Goal: Navigation & Orientation: Find specific page/section

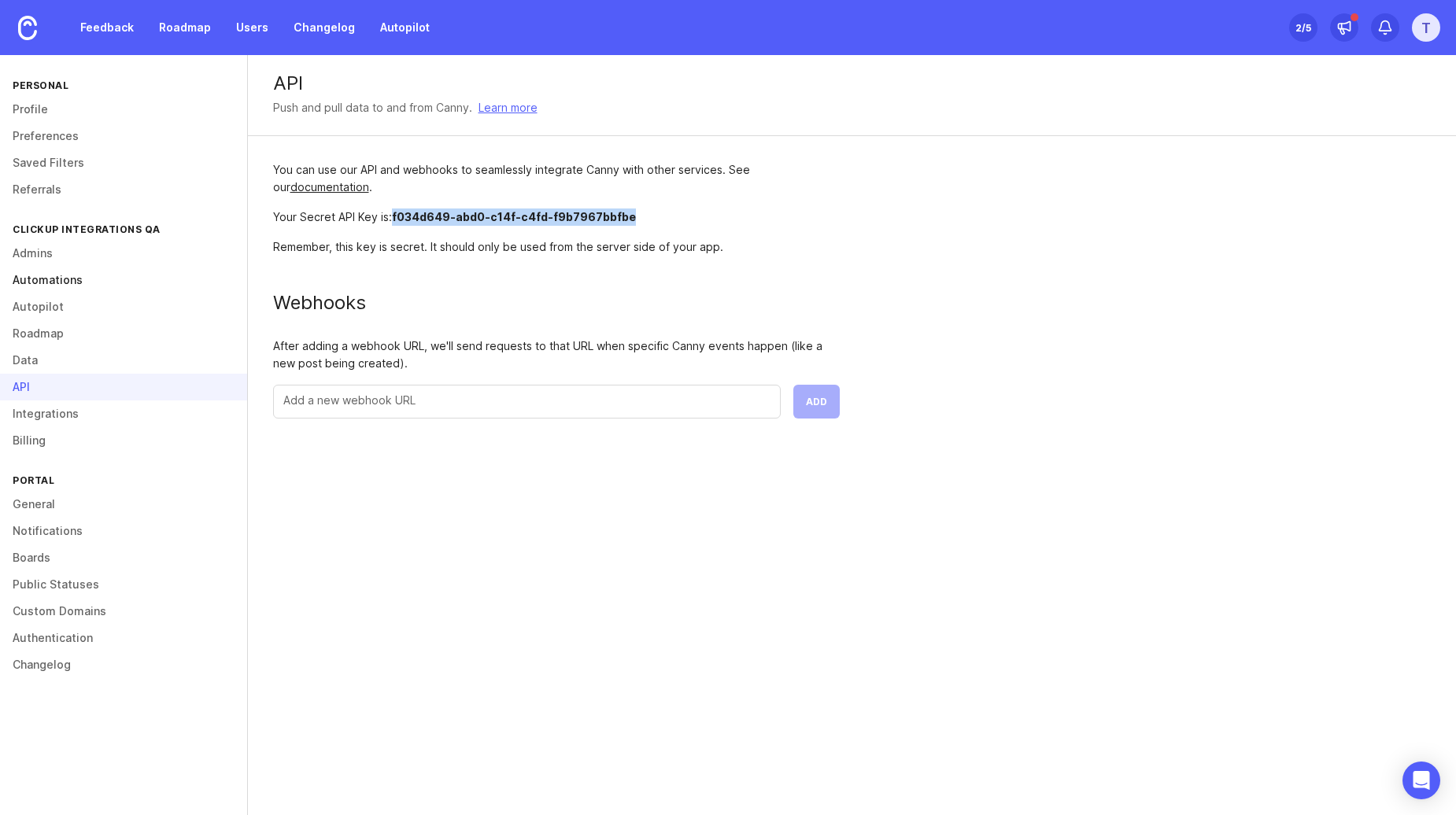
click at [97, 281] on link "Automations" at bounding box center [123, 280] width 247 height 27
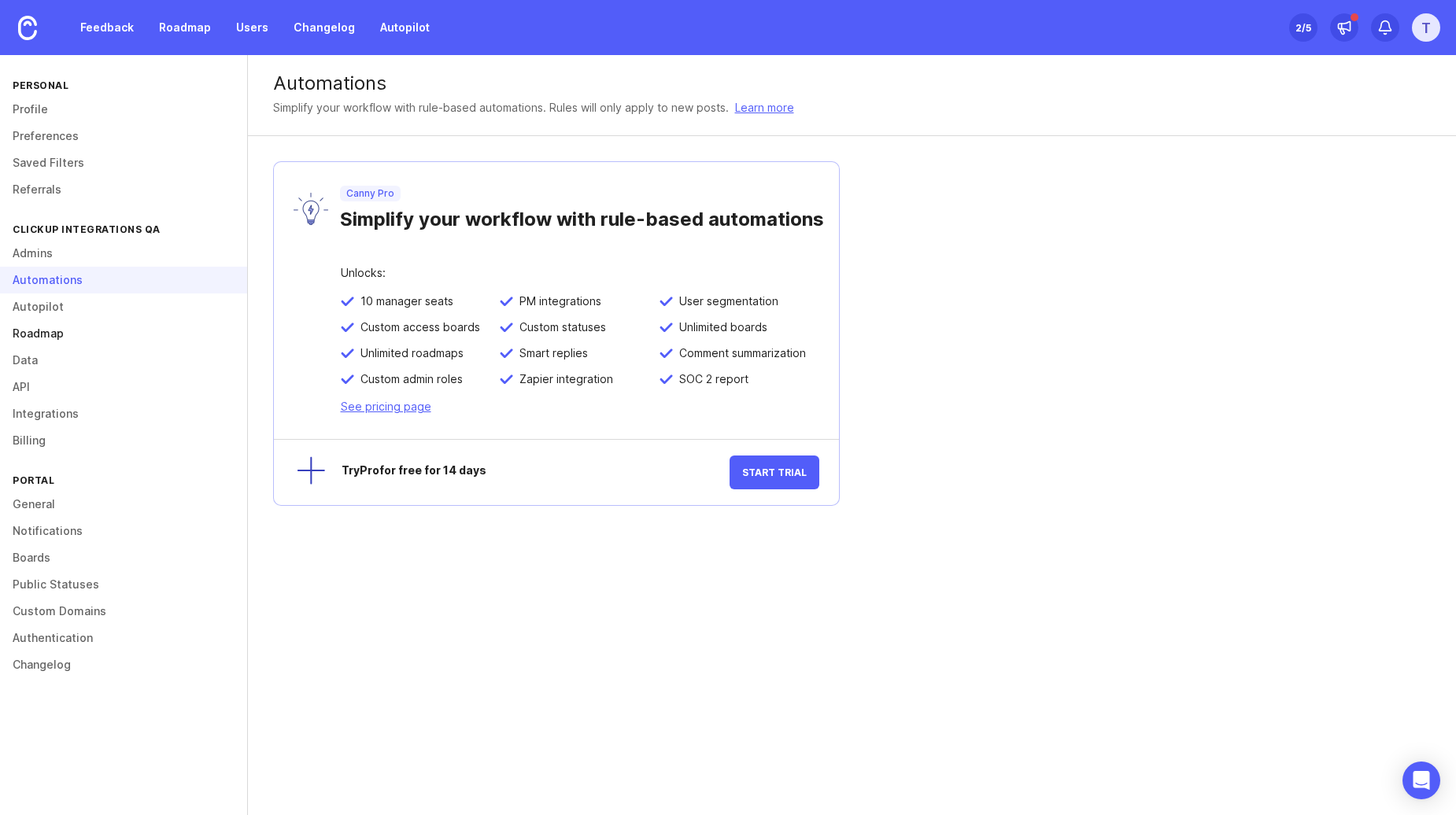
click at [104, 345] on link "Roadmap" at bounding box center [123, 334] width 247 height 27
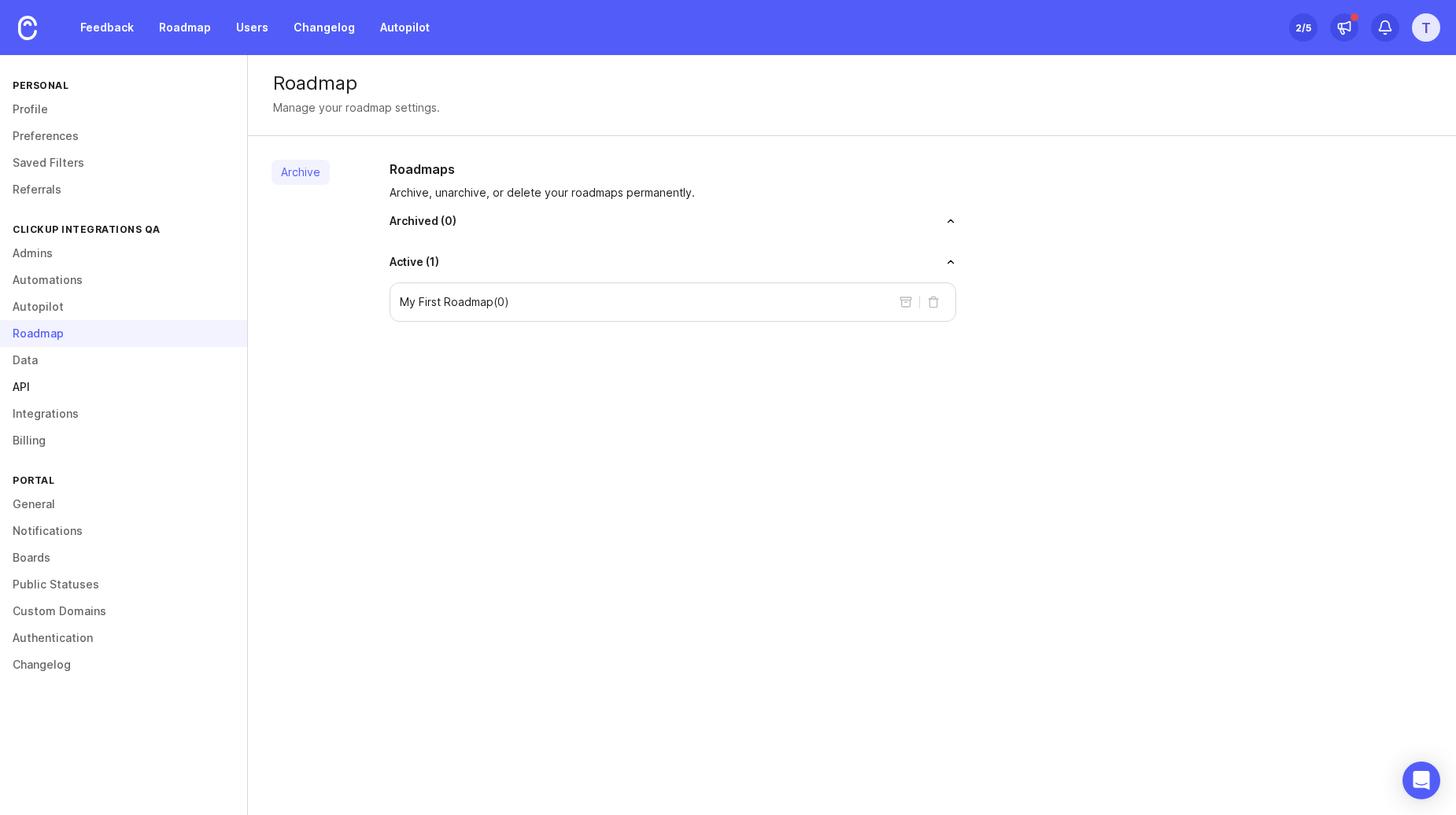
click at [52, 393] on link "API" at bounding box center [123, 387] width 247 height 27
